Goal: Transaction & Acquisition: Download file/media

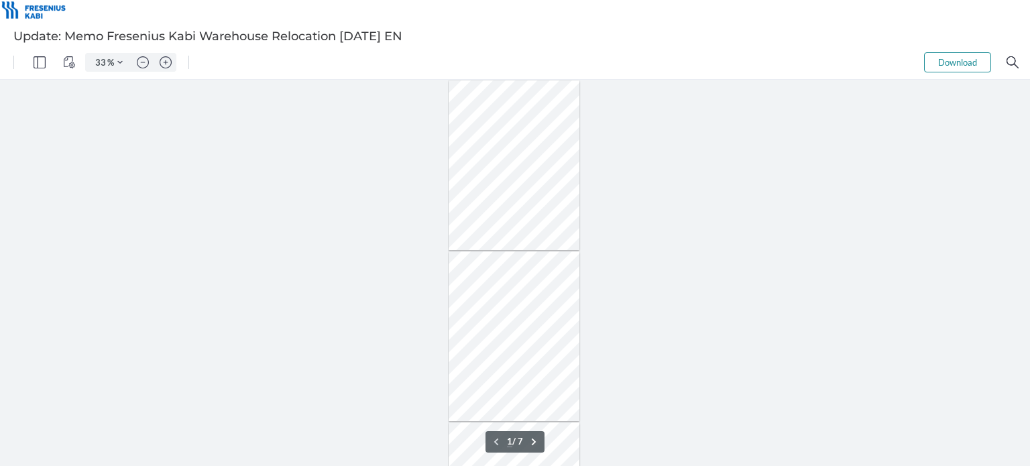
type input "48"
type input "2"
type input "160"
drag, startPoint x: 1030, startPoint y: 115, endPoint x: 1028, endPoint y: 128, distance: 13.5
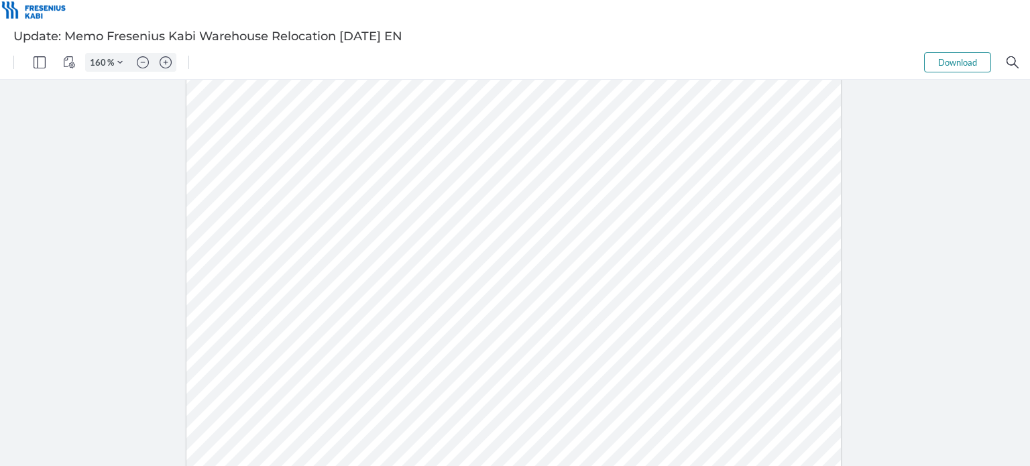
click at [1028, 128] on div at bounding box center [515, 273] width 1030 height 386
drag, startPoint x: 1029, startPoint y: 116, endPoint x: 1029, endPoint y: 132, distance: 16.1
click at [1029, 132] on div at bounding box center [515, 273] width 1030 height 386
click at [1028, 119] on div at bounding box center [515, 273] width 1030 height 386
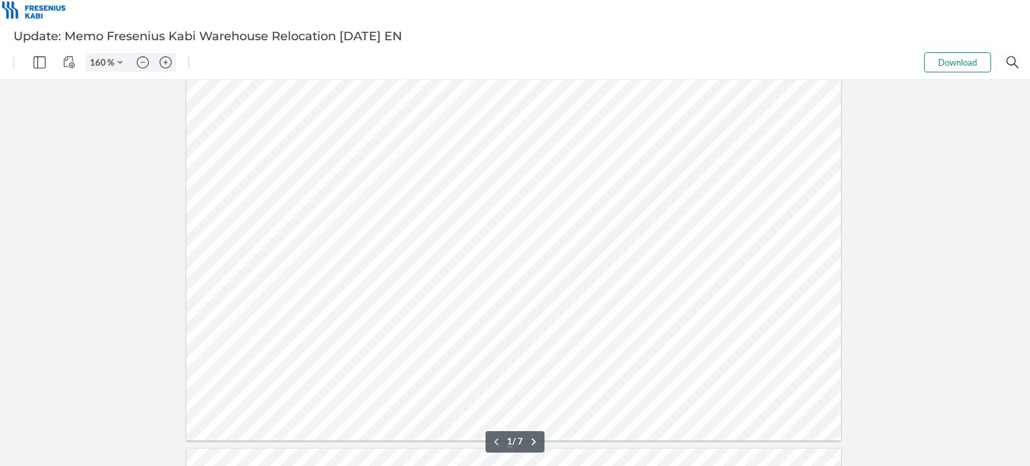
click at [958, 64] on button "Download" at bounding box center [957, 62] width 67 height 20
drag, startPoint x: 1030, startPoint y: 121, endPoint x: 1030, endPoint y: 135, distance: 13.4
click at [1030, 135] on div at bounding box center [515, 273] width 1030 height 386
drag, startPoint x: 1030, startPoint y: 125, endPoint x: 1030, endPoint y: 142, distance: 16.8
click at [1030, 142] on div at bounding box center [515, 273] width 1030 height 386
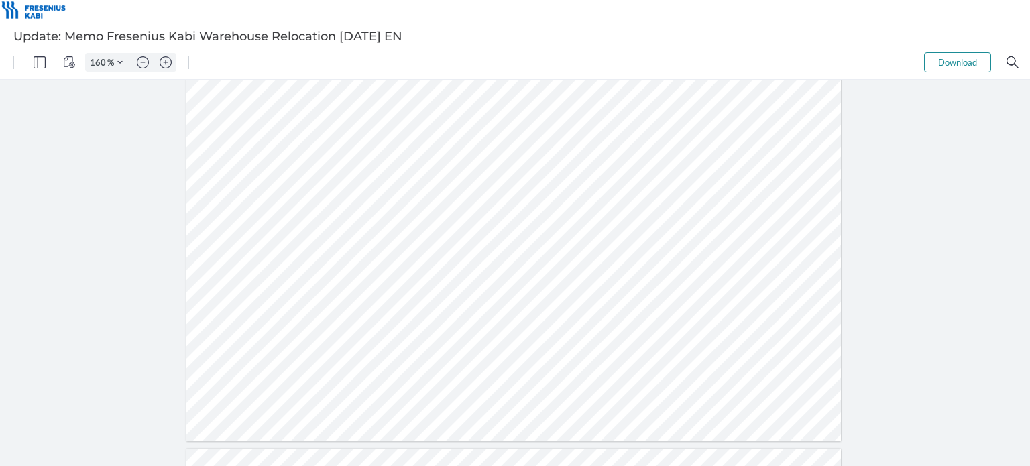
click at [1027, 124] on div at bounding box center [515, 273] width 1030 height 386
type input "2"
